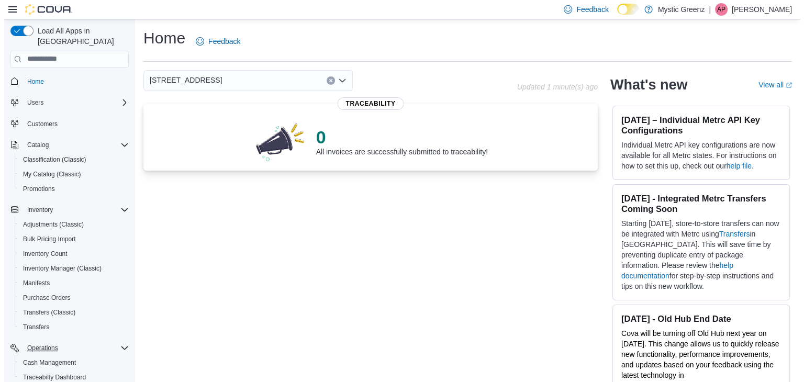
scroll to position [103, 0]
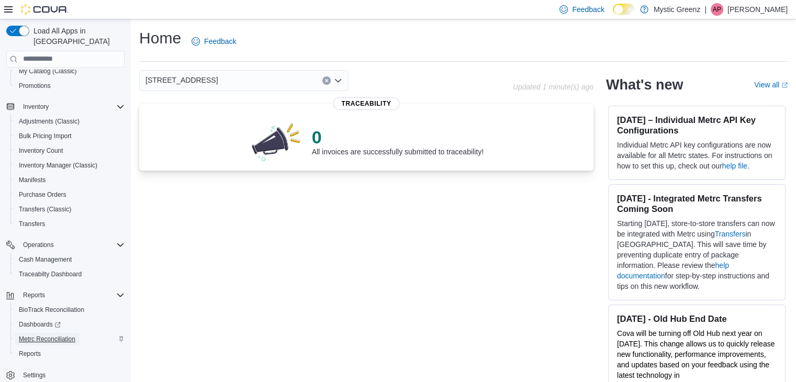
click at [45, 335] on span "Metrc Reconciliation" at bounding box center [47, 339] width 57 height 8
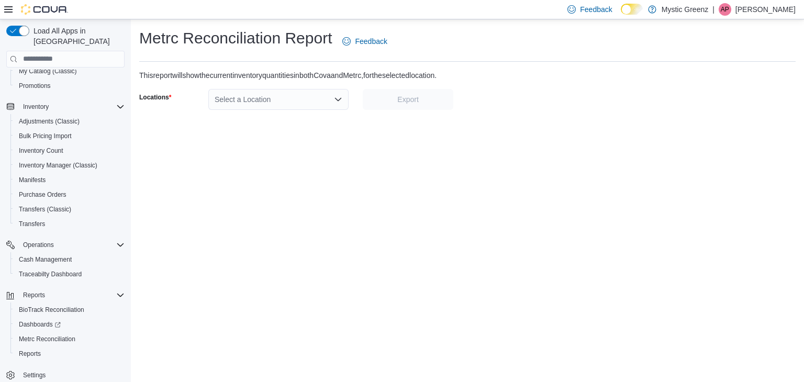
click at [281, 101] on div "Select a Location" at bounding box center [278, 99] width 140 height 21
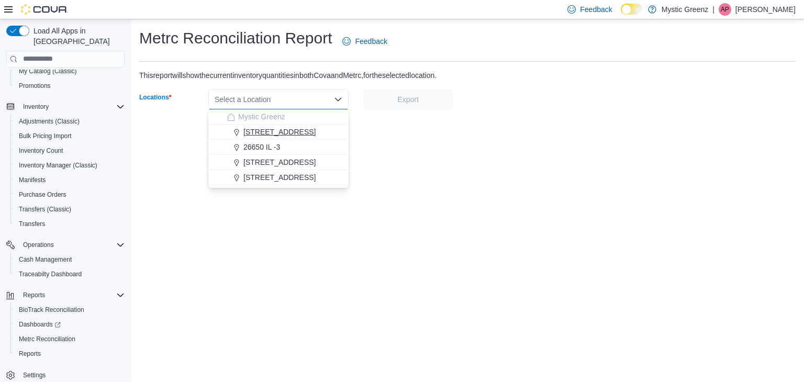
click at [291, 134] on span "1120 Woodlawn Rd" at bounding box center [279, 132] width 72 height 10
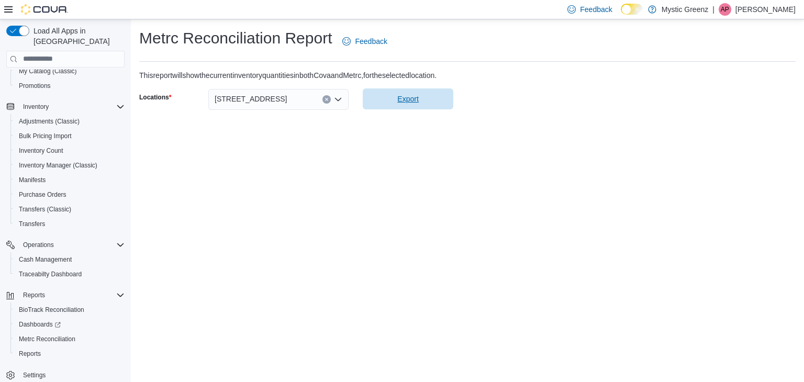
click at [409, 107] on span "Export" at bounding box center [408, 98] width 78 height 21
